Goal: Transaction & Acquisition: Purchase product/service

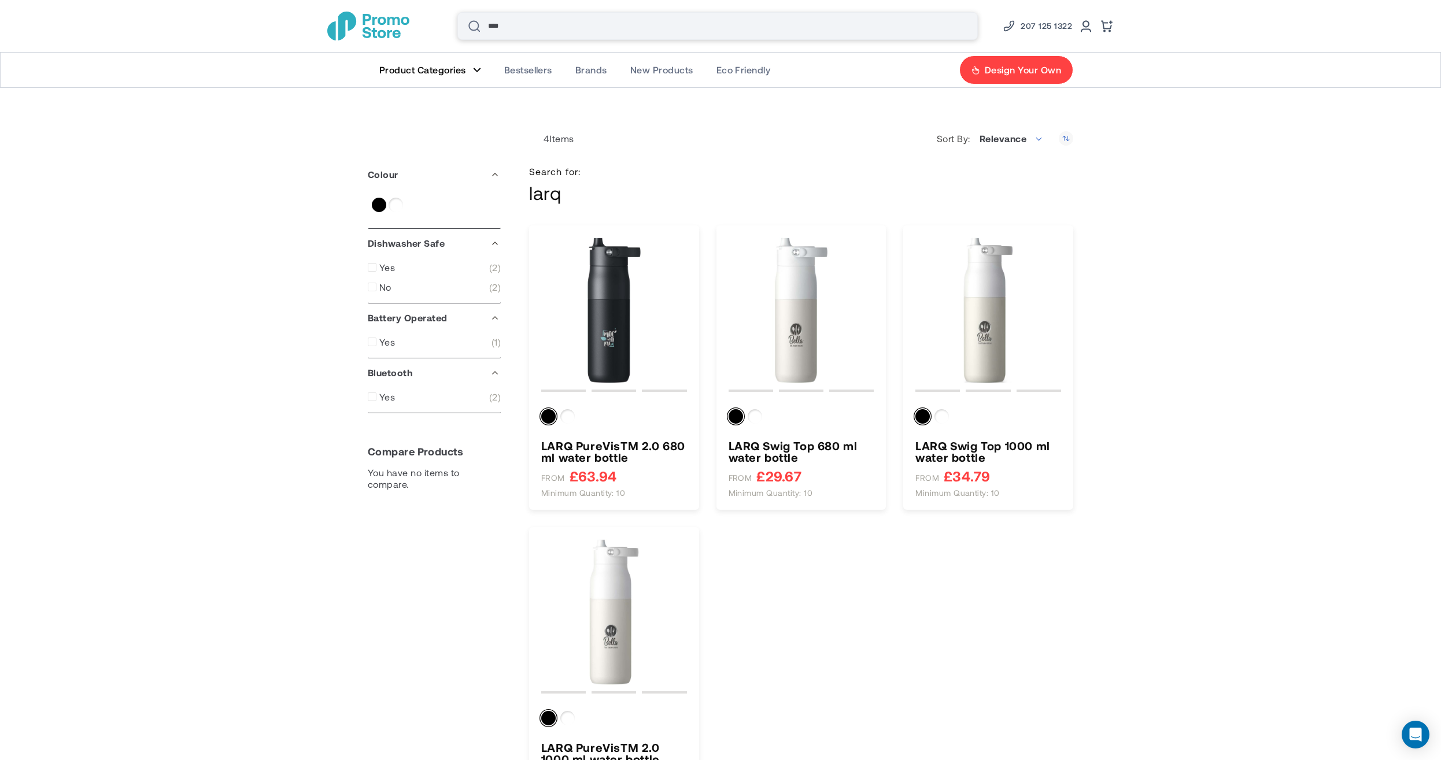
click at [535, 22] on input "****" at bounding box center [717, 26] width 520 height 28
click at [595, 73] on span "Brands" at bounding box center [591, 70] width 32 height 12
type input "****"
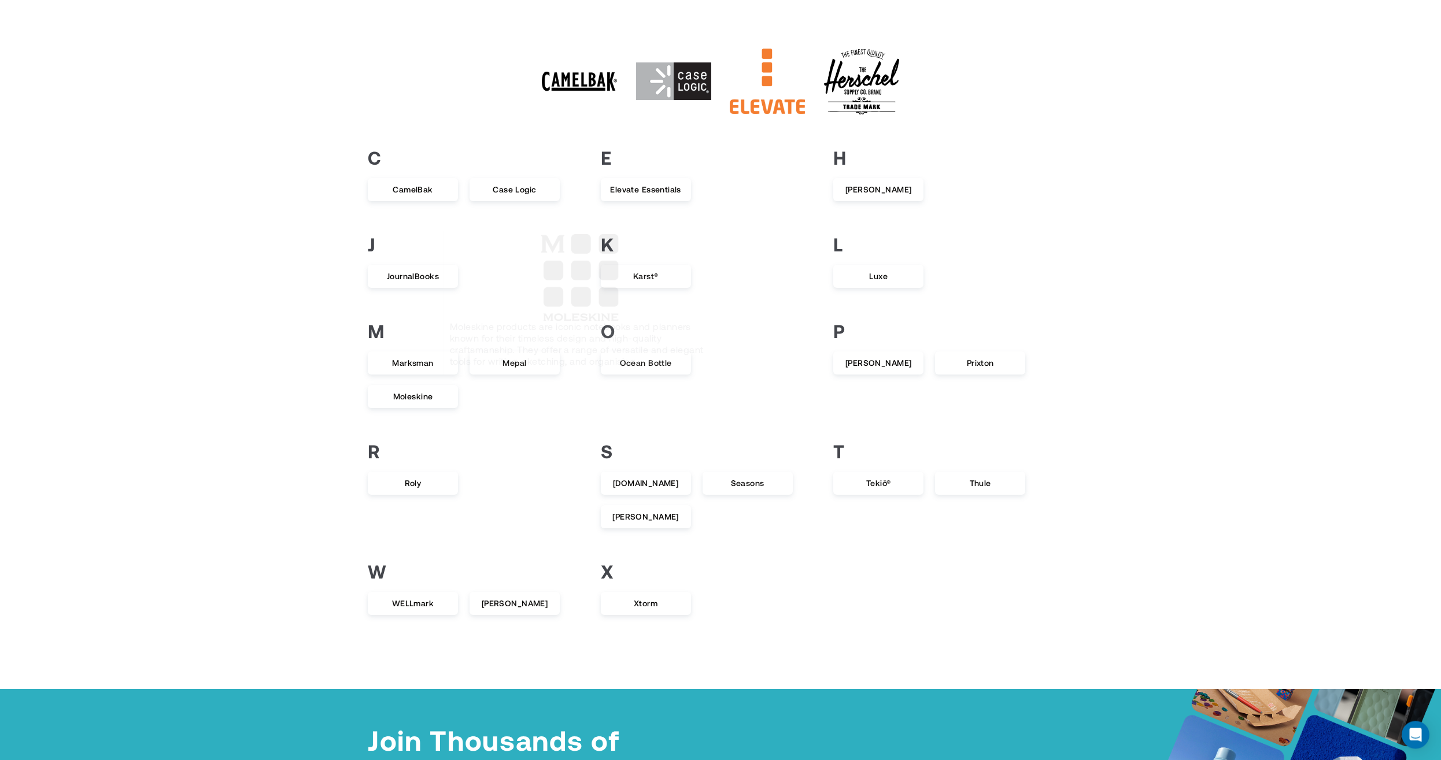
scroll to position [264, 0]
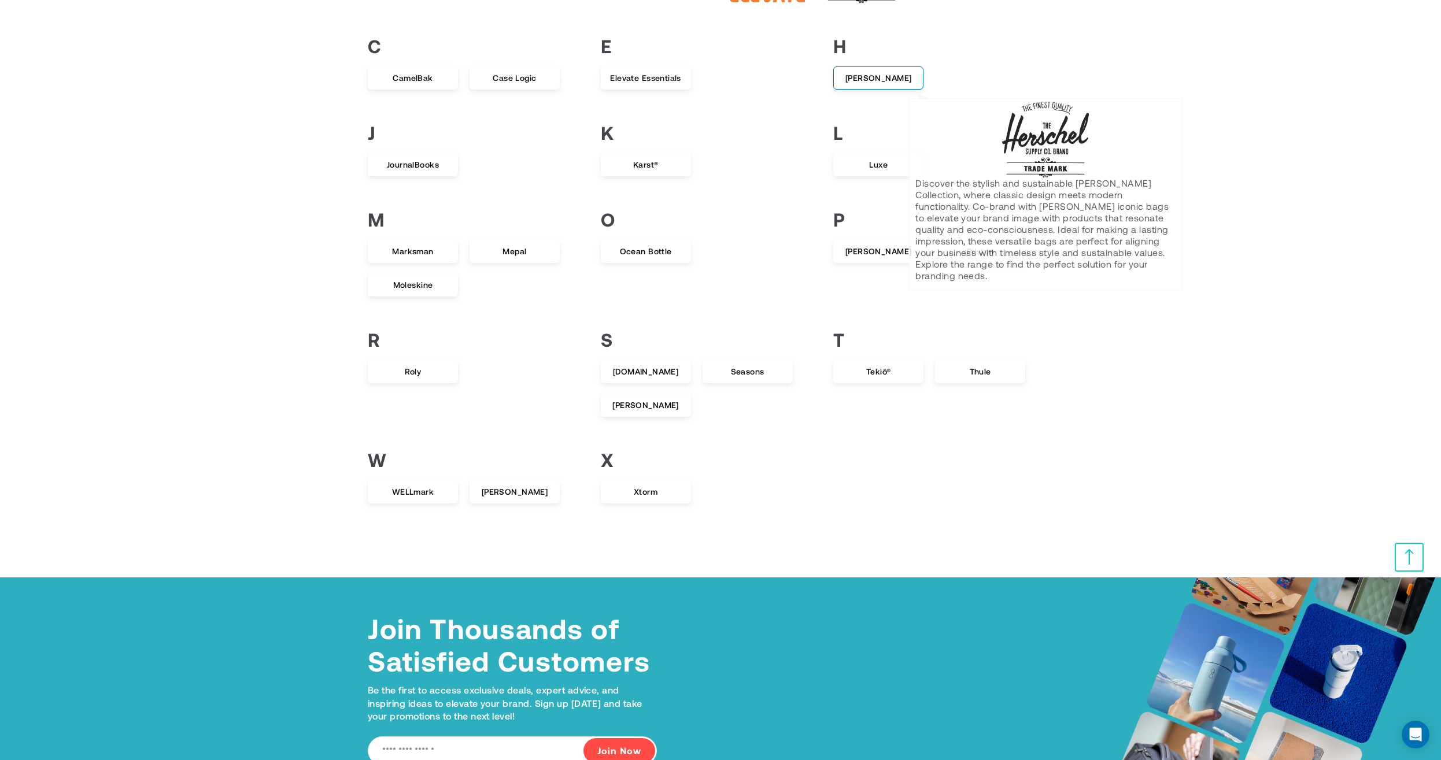
click at [888, 72] on span "Herschel" at bounding box center [878, 78] width 89 height 21
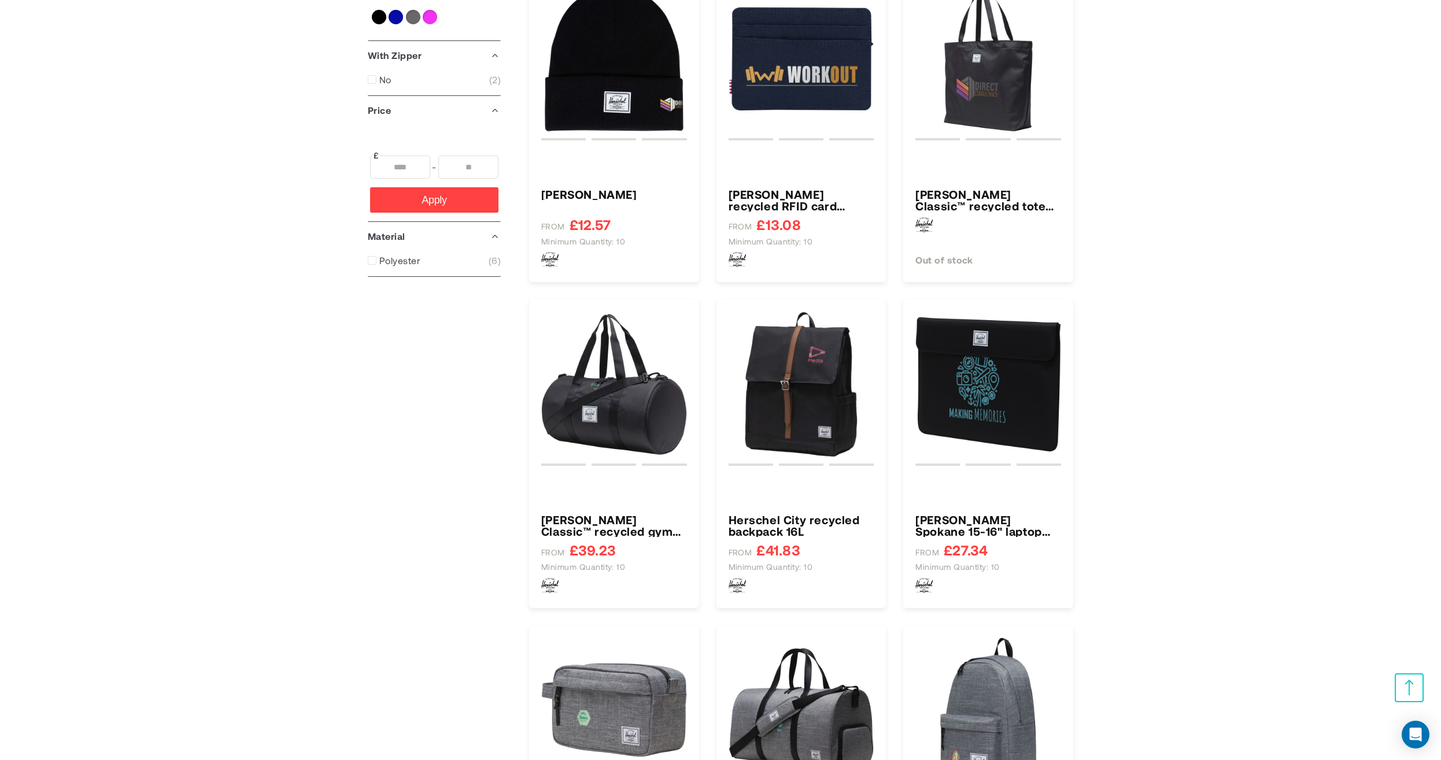
type input "*****"
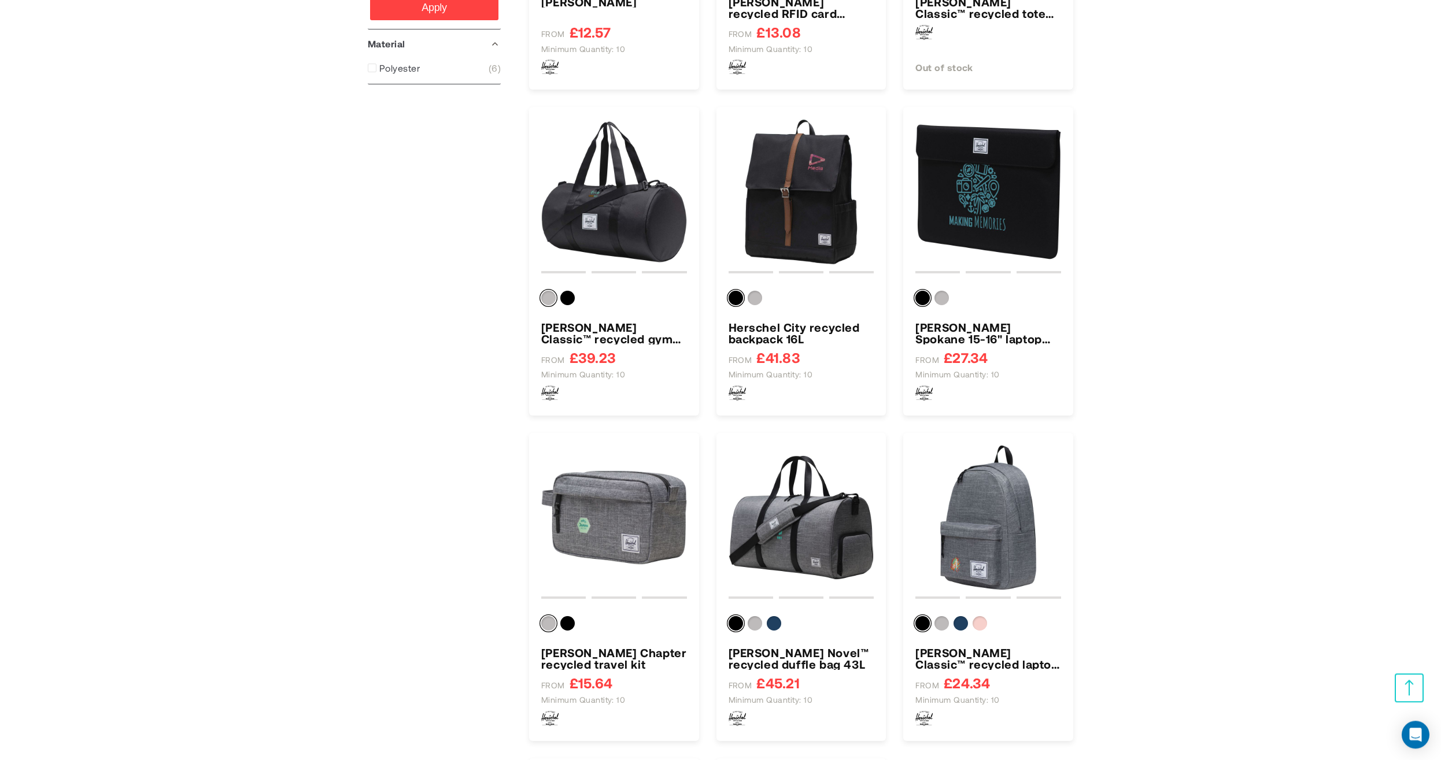
scroll to position [527, 0]
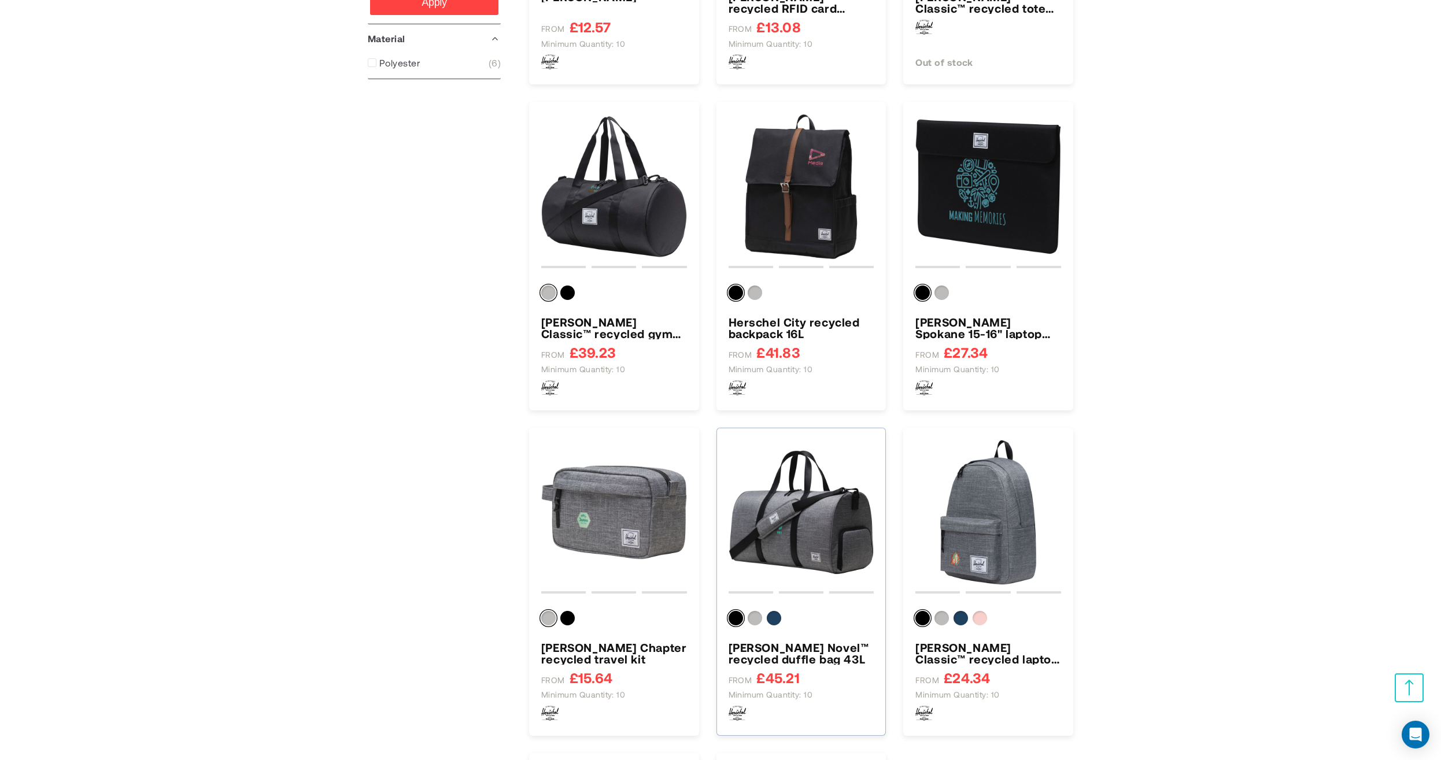
click at [813, 523] on img "Herschel Novel™ recycled duffle bag 43L" at bounding box center [801, 513] width 146 height 146
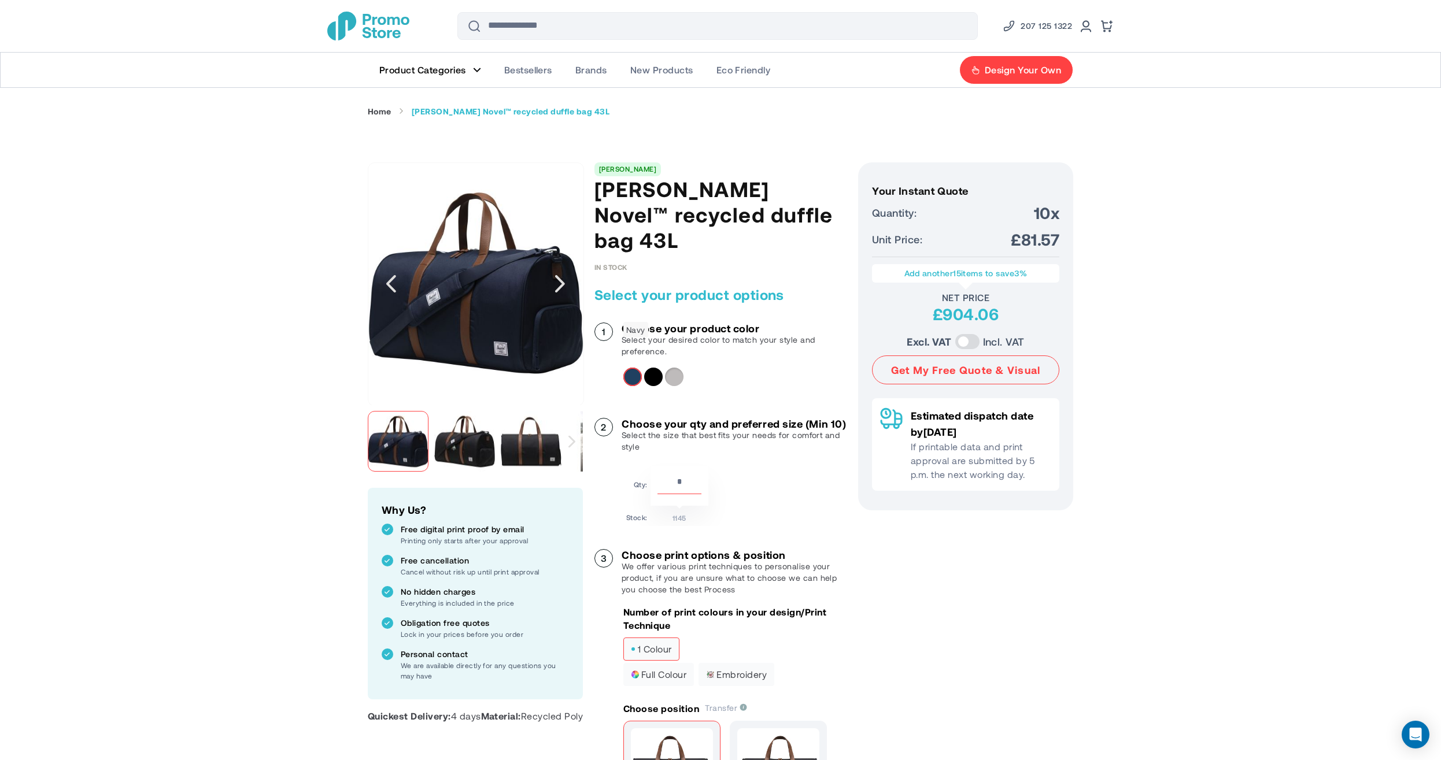
click at [629, 368] on div "Navy" at bounding box center [632, 377] width 18 height 18
click at [482, 462] on img "Herschel Novel™ recycled duffle bag 43L" at bounding box center [464, 441] width 61 height 61
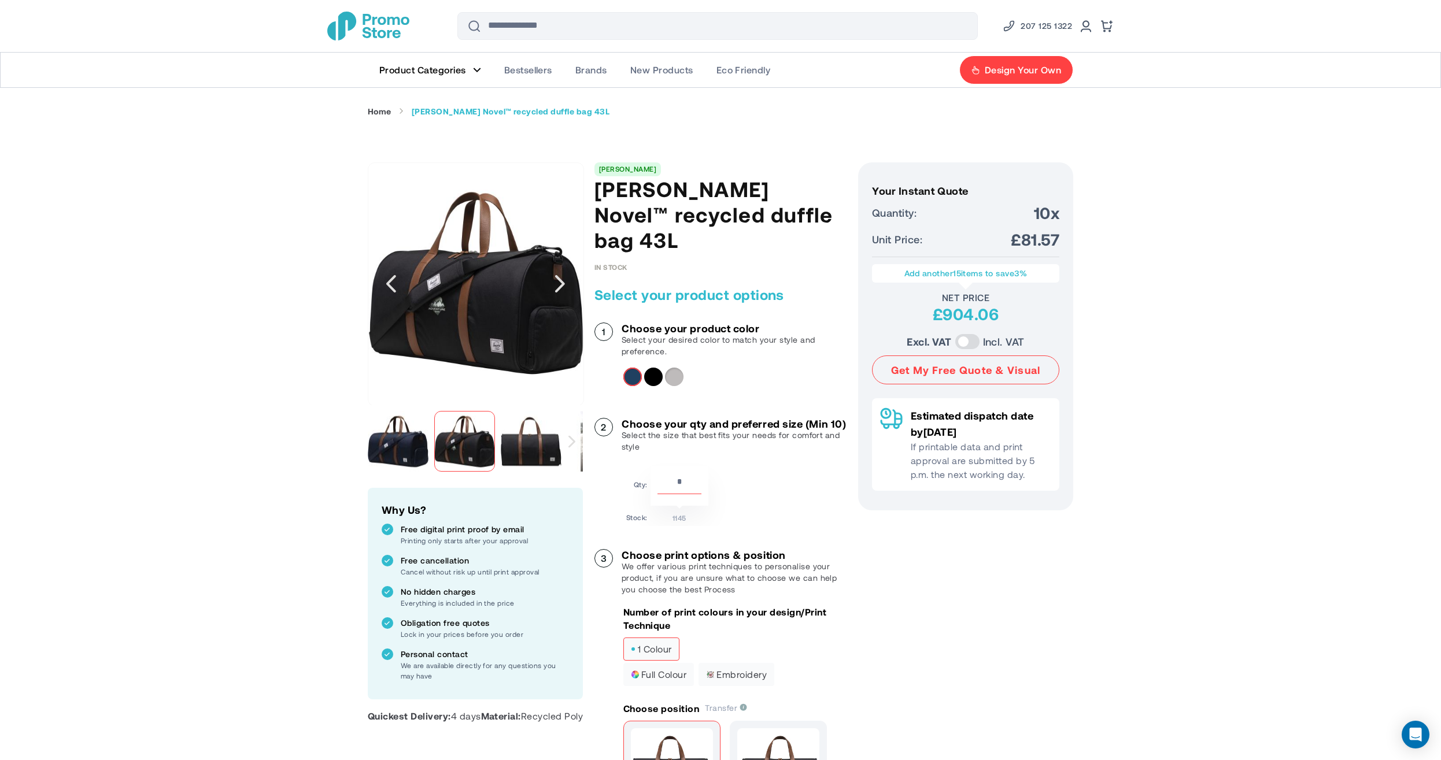
click at [531, 453] on img "Herschel Novel™ recycled duffle bag 43L" at bounding box center [531, 441] width 61 height 61
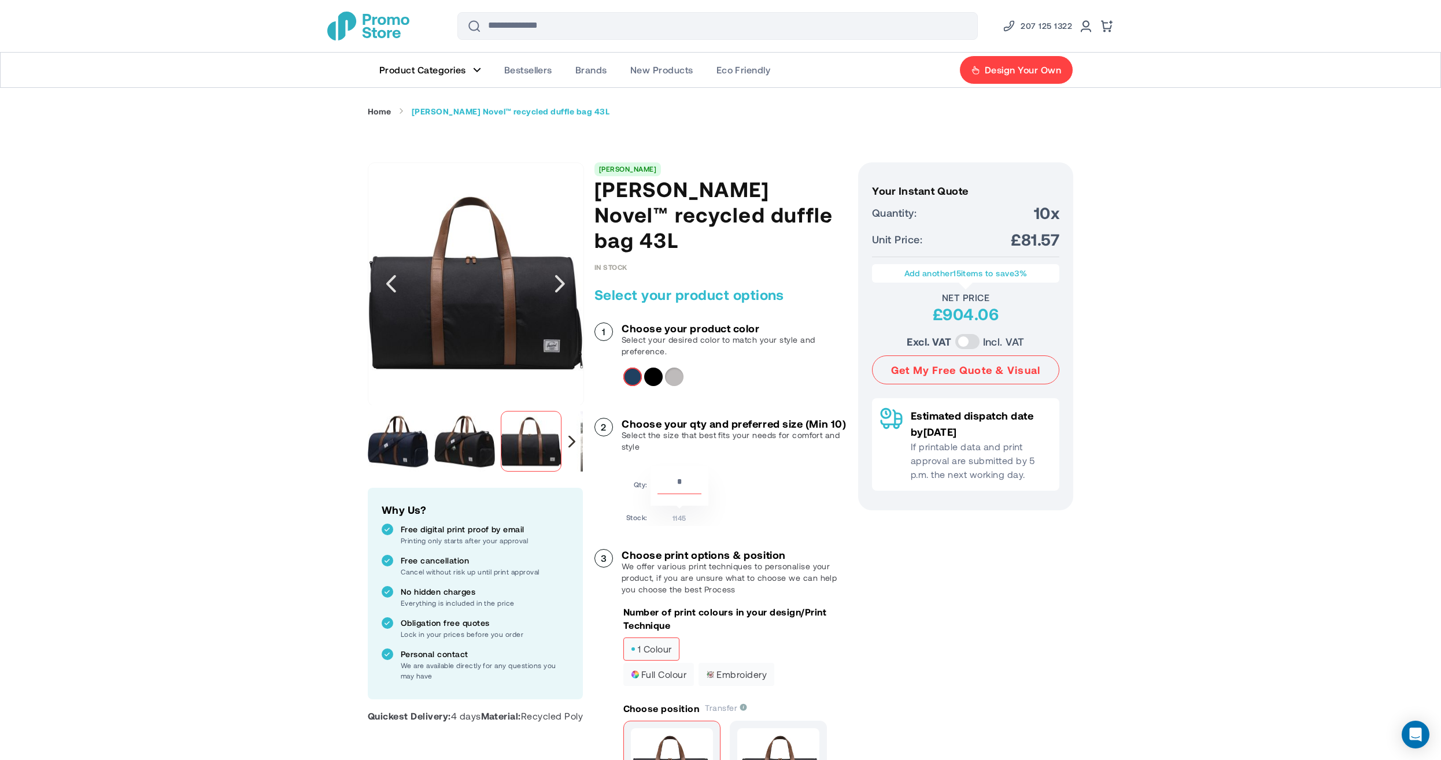
click at [571, 447] on div "Next" at bounding box center [571, 441] width 7 height 12
click at [417, 449] on img "Herschel Novel™ recycled duffle bag 43L" at bounding box center [412, 441] width 61 height 61
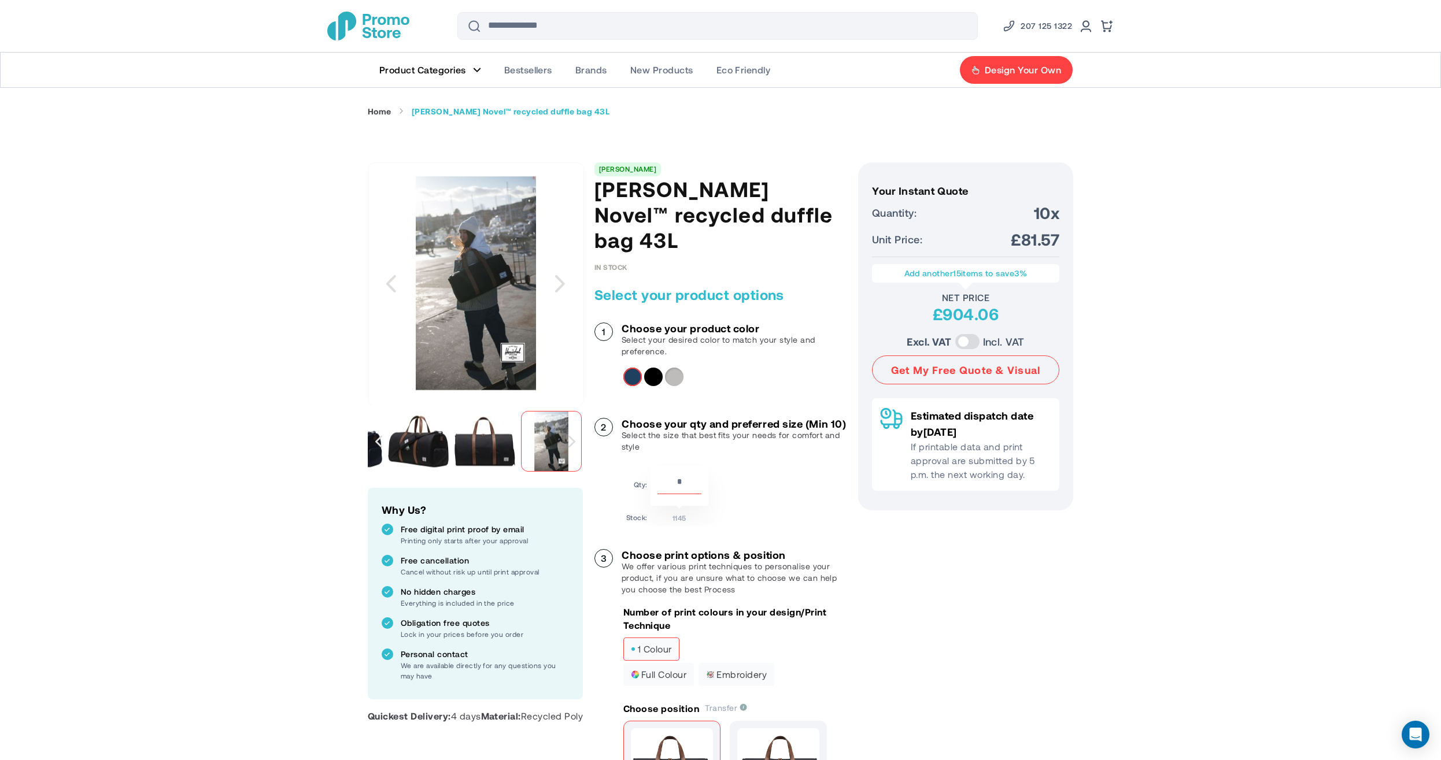
click at [479, 450] on img "Herschel Novel™ recycled duffle bag 43L" at bounding box center [484, 441] width 61 height 61
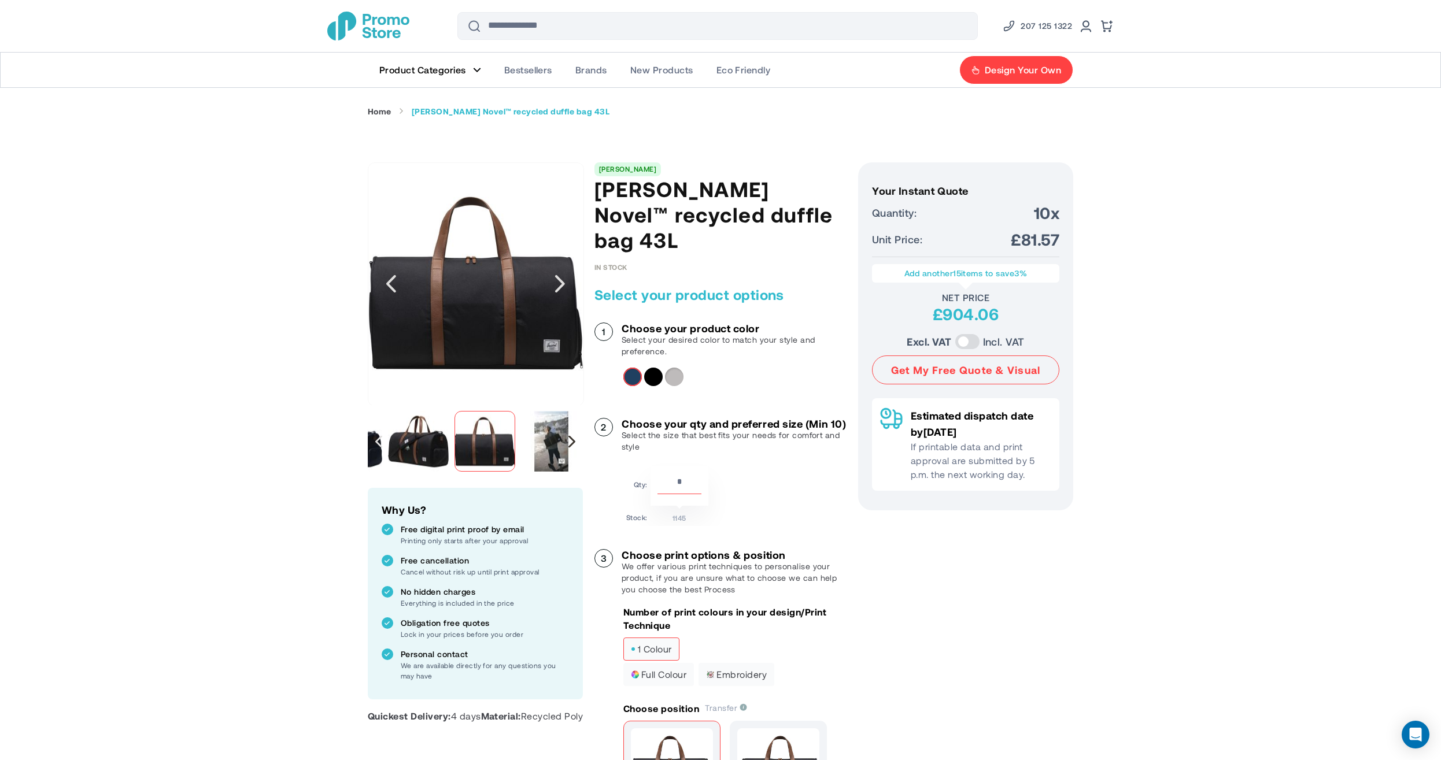
click at [569, 440] on div "Next" at bounding box center [571, 441] width 7 height 12
click at [453, 446] on img "Herschel Novel™ recycled duffle bag 43L" at bounding box center [443, 441] width 61 height 61
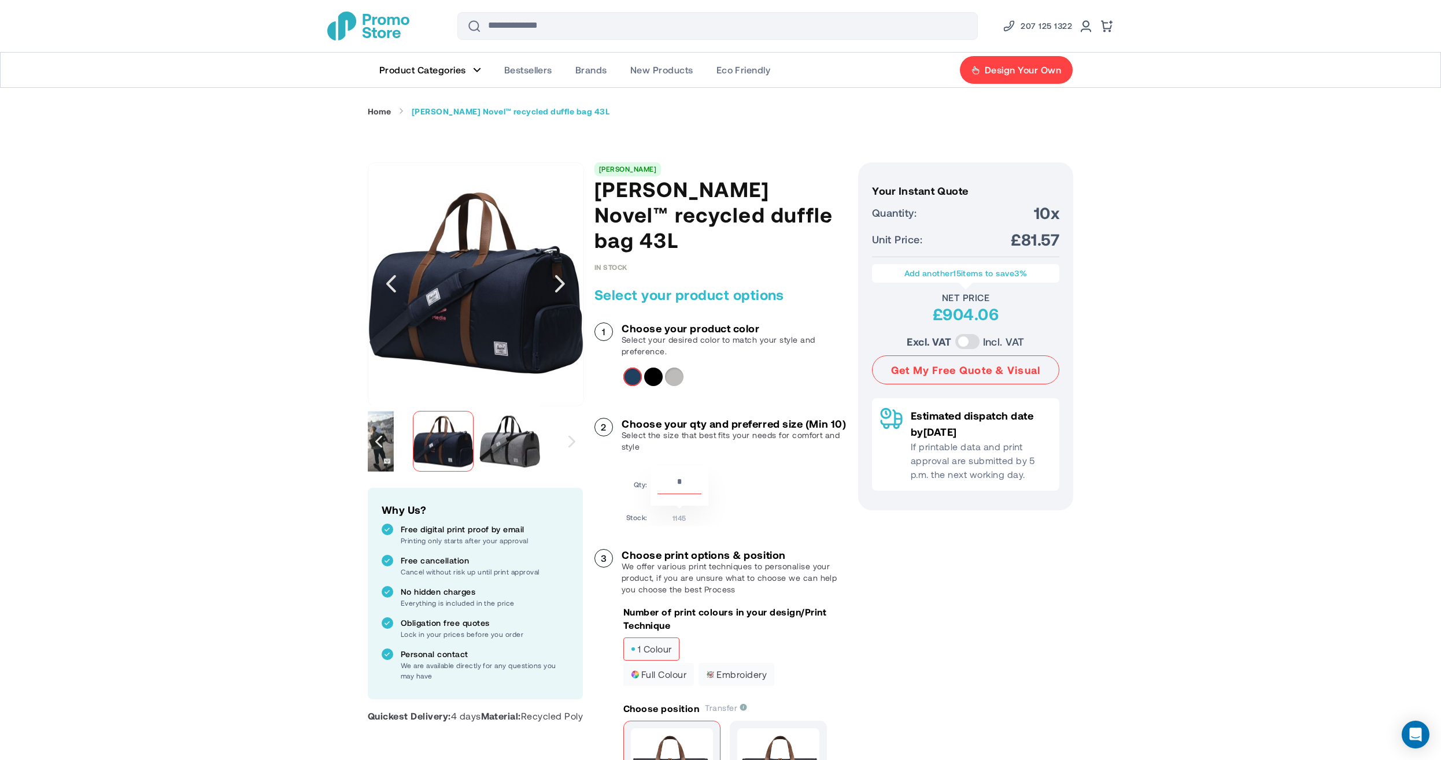
click at [511, 446] on img "Herschel Novel™ recycled duffle bag 43L" at bounding box center [509, 441] width 61 height 61
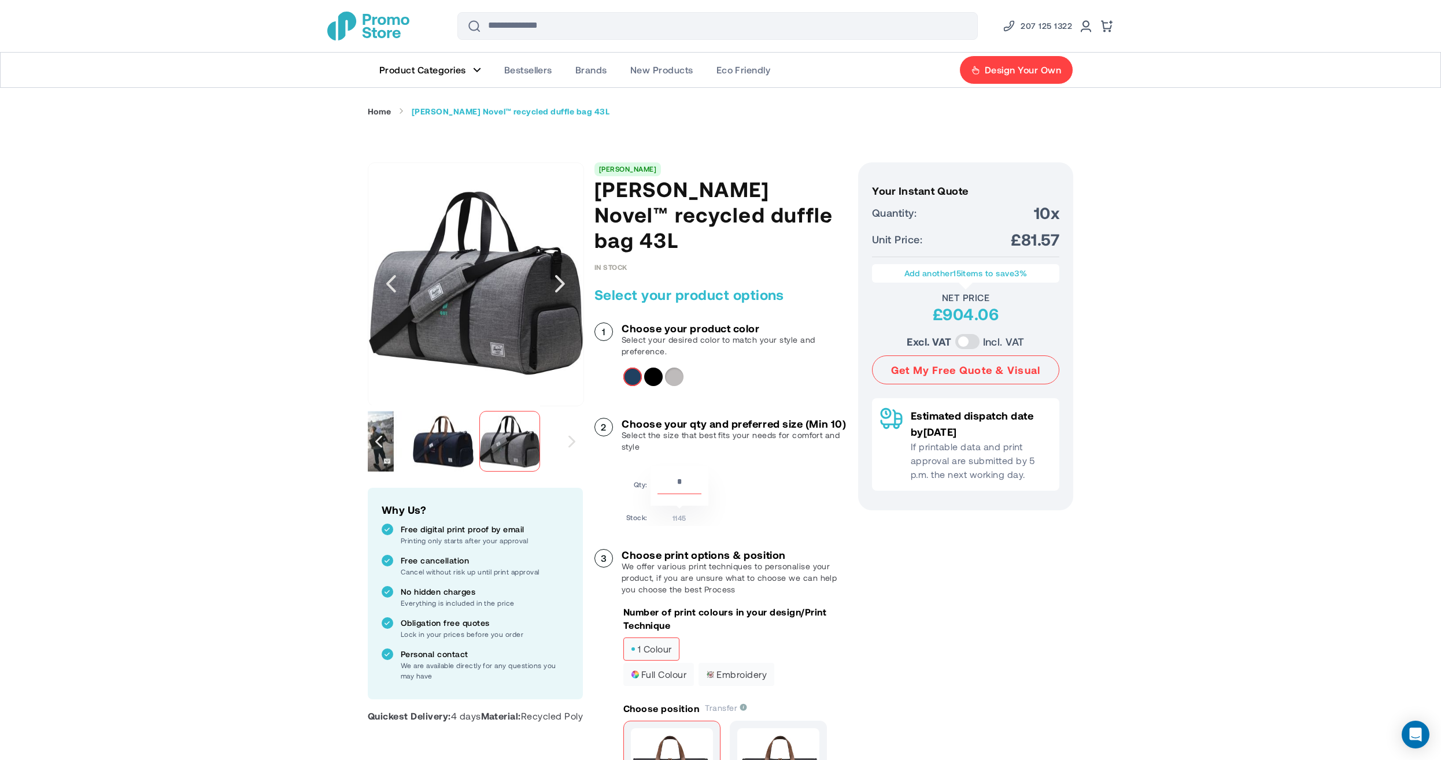
click at [451, 453] on img "Herschel Novel™ recycled duffle bag 43L" at bounding box center [443, 441] width 61 height 61
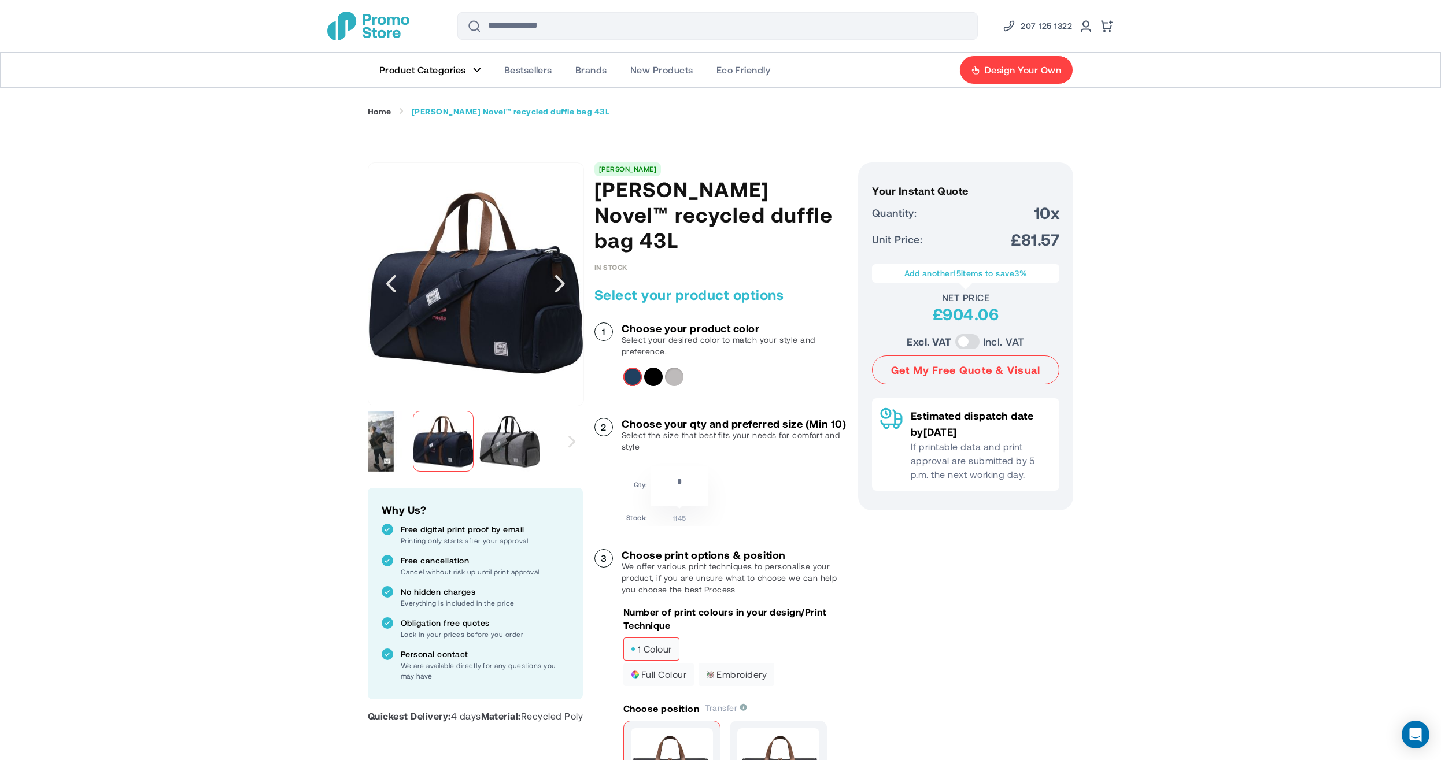
click at [376, 445] on div "Previous" at bounding box center [378, 441] width 7 height 12
click at [558, 442] on img "Herschel Novel™ recycled duffle bag 43L" at bounding box center [562, 441] width 61 height 61
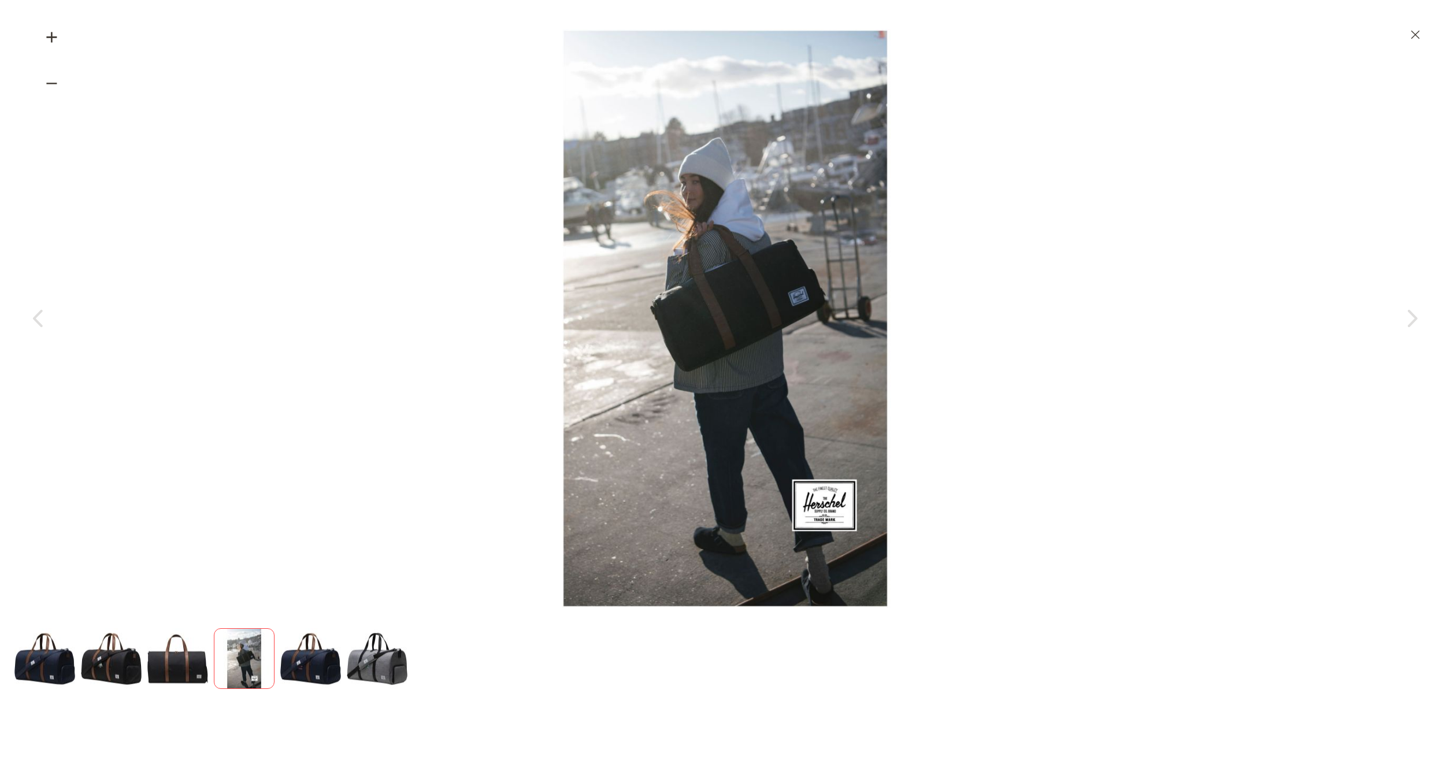
click at [110, 662] on img "Herschel Novel™ recycled duffle bag 43L" at bounding box center [111, 658] width 61 height 61
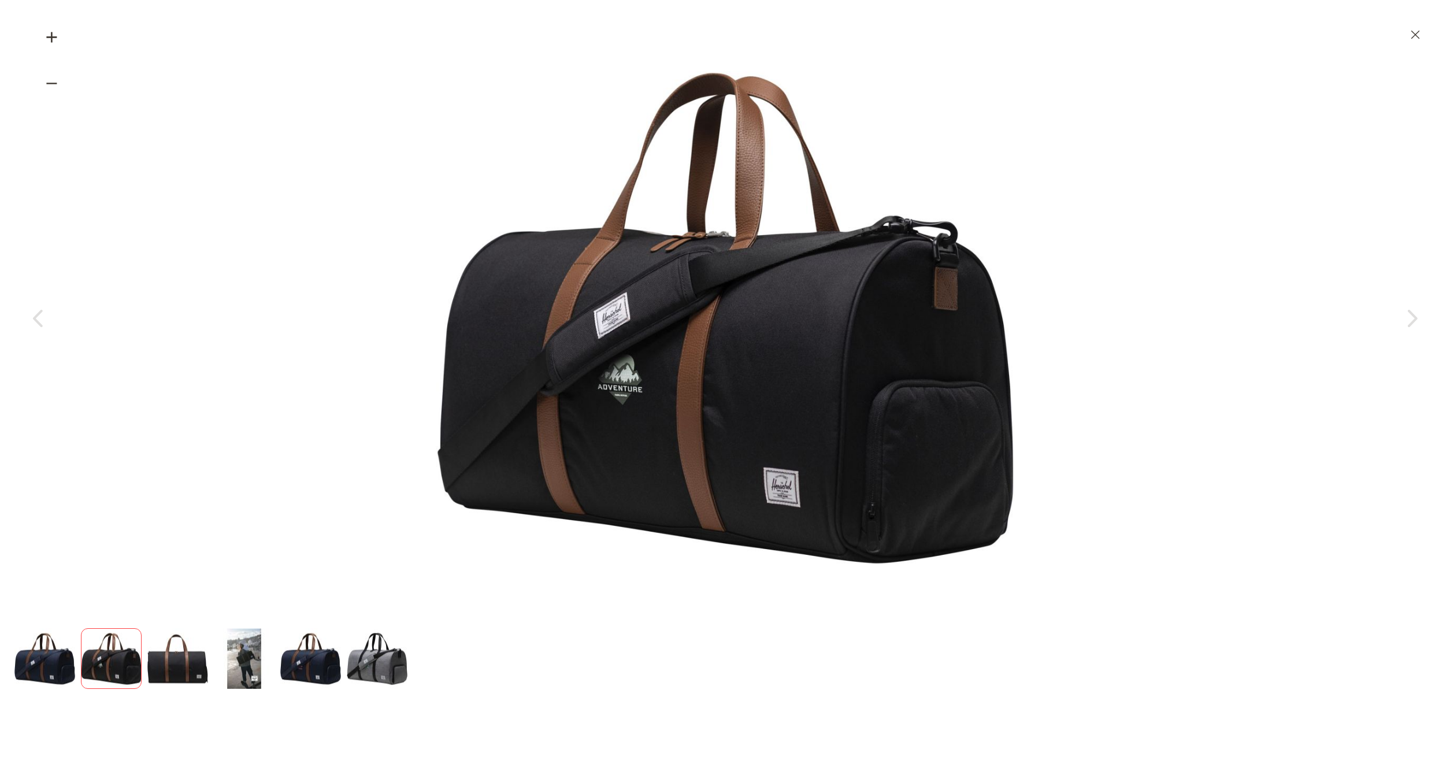
click at [40, 664] on img "Herschel Novel™ recycled duffle bag 43L" at bounding box center [44, 658] width 61 height 61
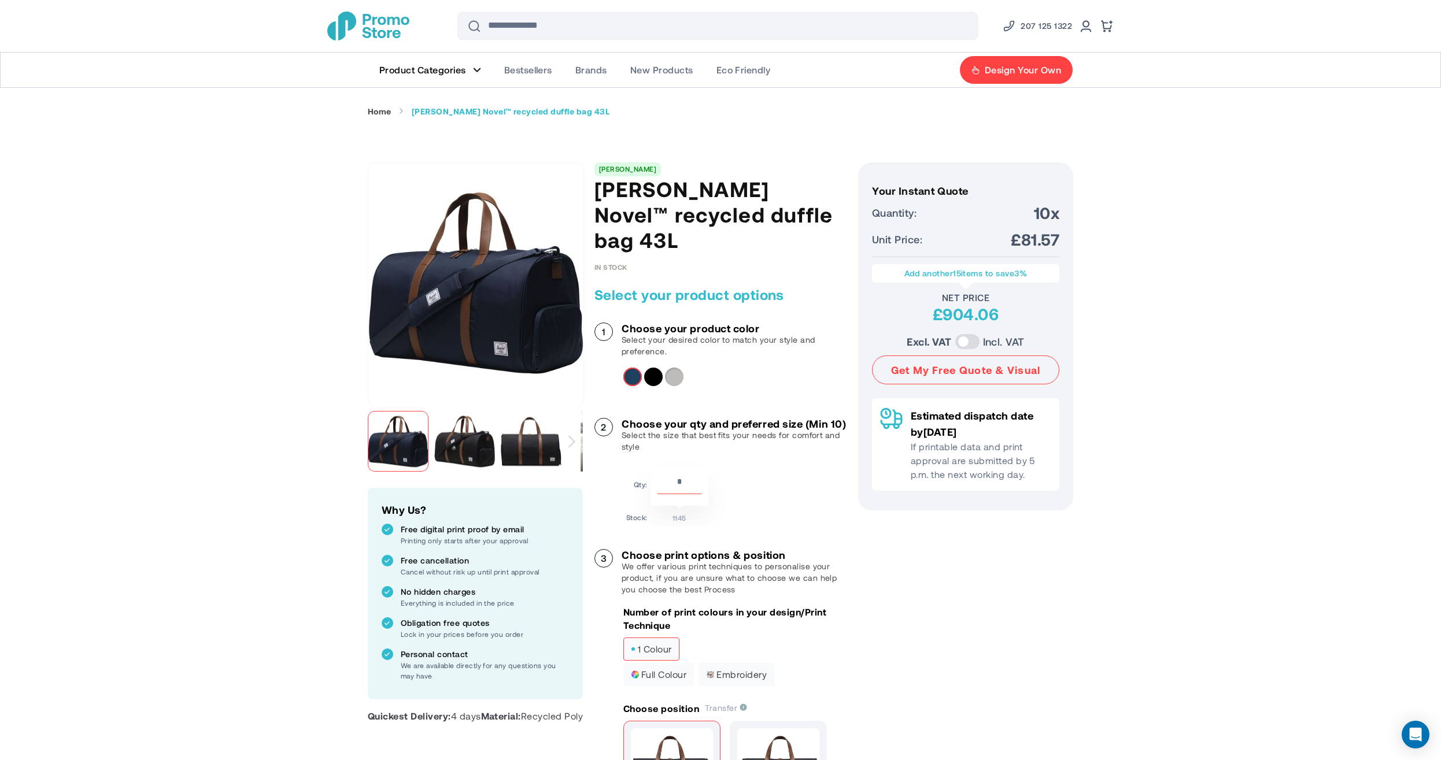
drag, startPoint x: 99, startPoint y: 231, endPoint x: 154, endPoint y: 236, distance: 54.6
